Goal: Check status

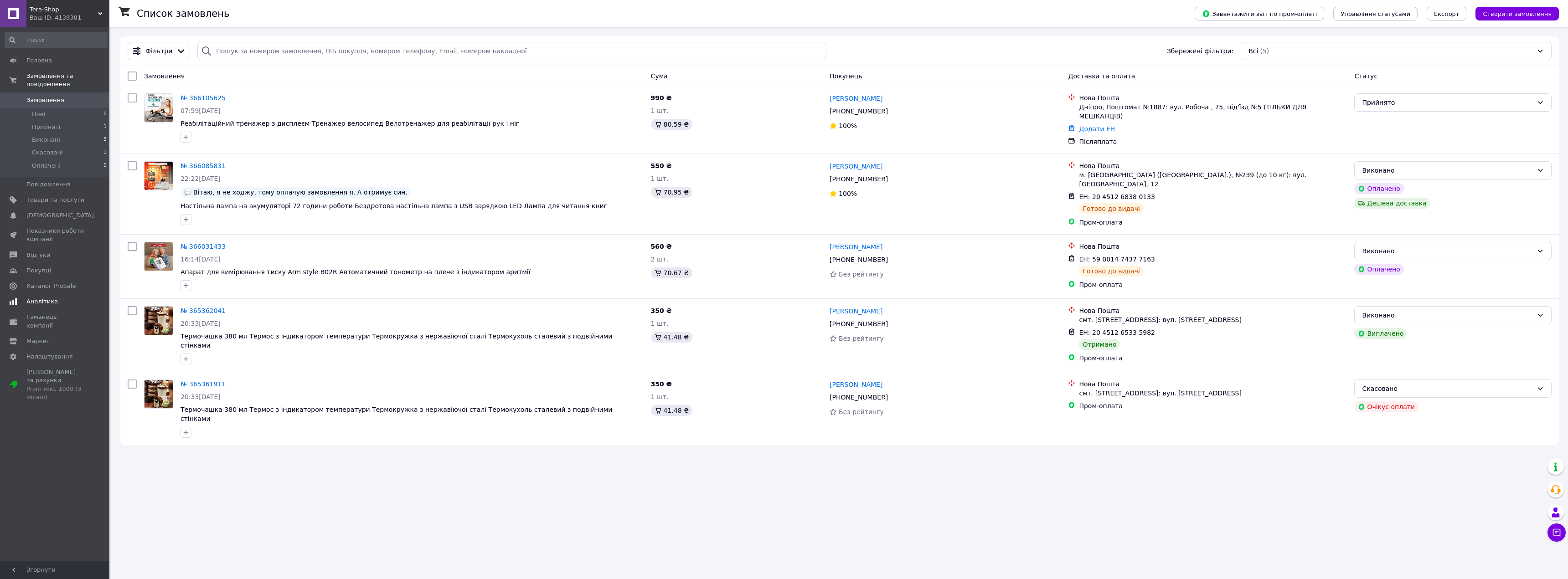
click at [65, 297] on span "Аналітика" at bounding box center [55, 301] width 58 height 8
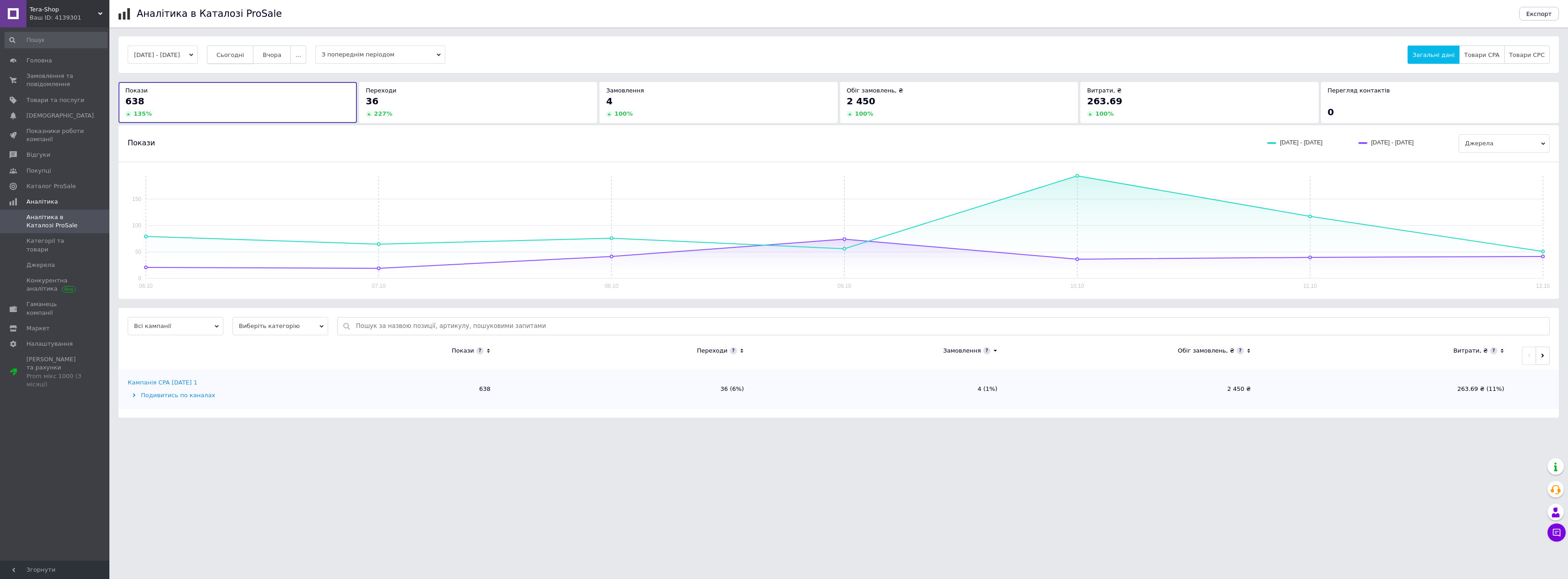
click at [244, 52] on span "Сьогодні" at bounding box center [231, 55] width 28 height 7
